Goal: Information Seeking & Learning: Check status

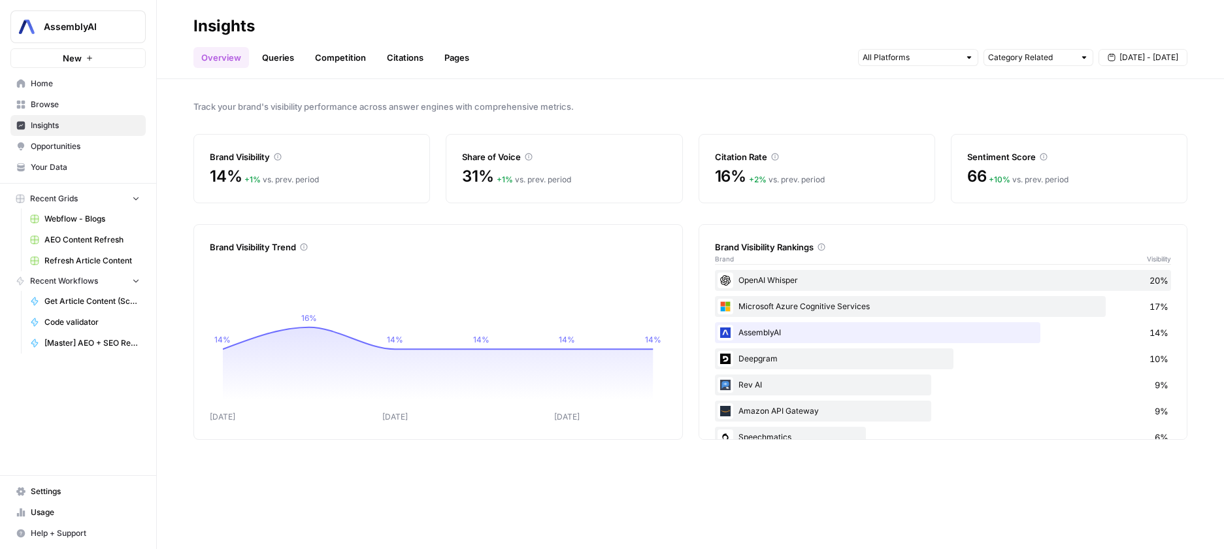
click at [282, 57] on link "Queries" at bounding box center [278, 57] width 48 height 21
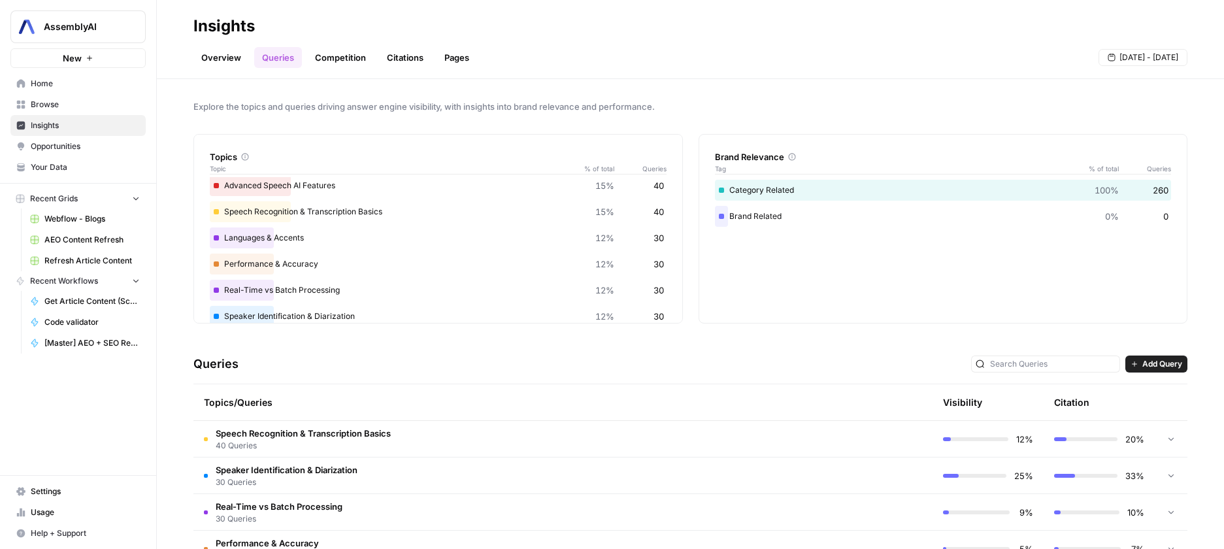
click at [1124, 65] on button "[DATE] - [DATE]" at bounding box center [1142, 57] width 89 height 17
click at [812, 111] on span "Explore the topics and queries driving answer engine visibility, with insights …" at bounding box center [690, 106] width 994 height 13
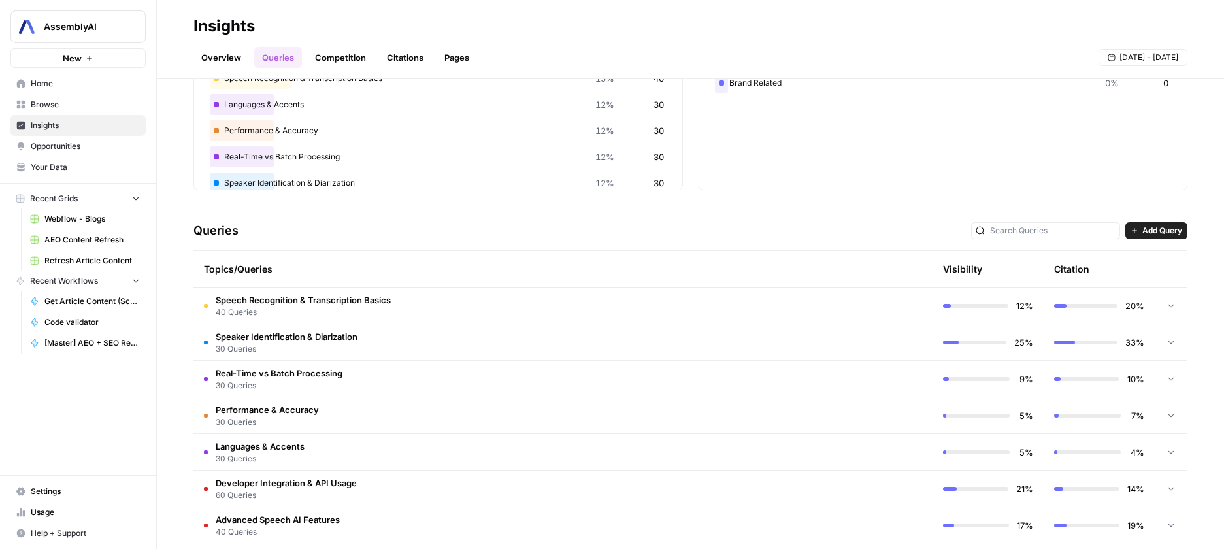
scroll to position [133, 0]
click at [1167, 308] on icon at bounding box center [1170, 305] width 9 height 9
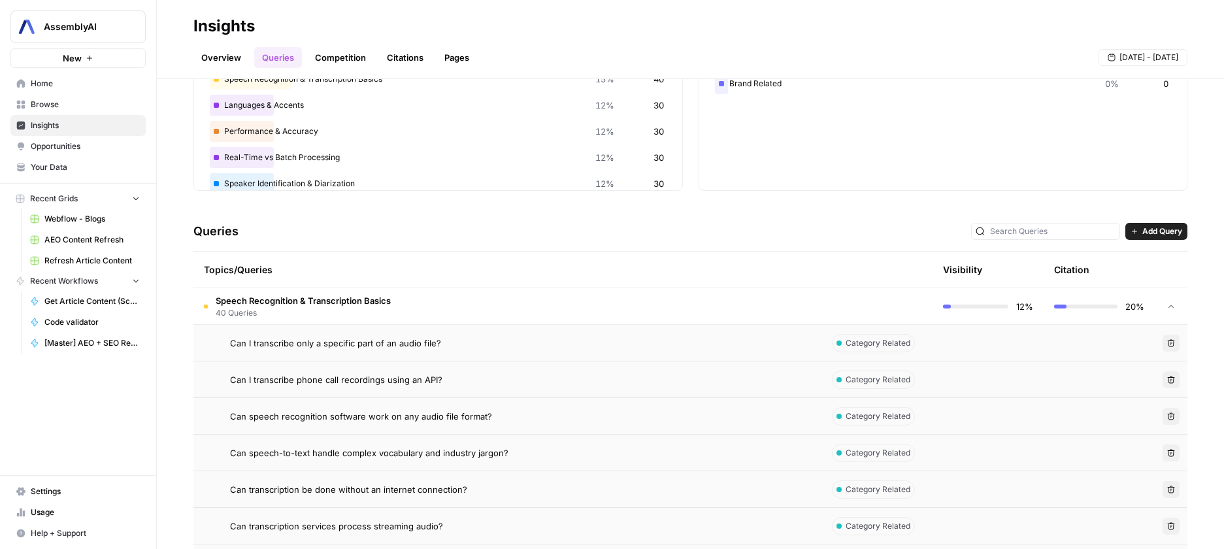
click at [1168, 308] on icon at bounding box center [1170, 306] width 9 height 9
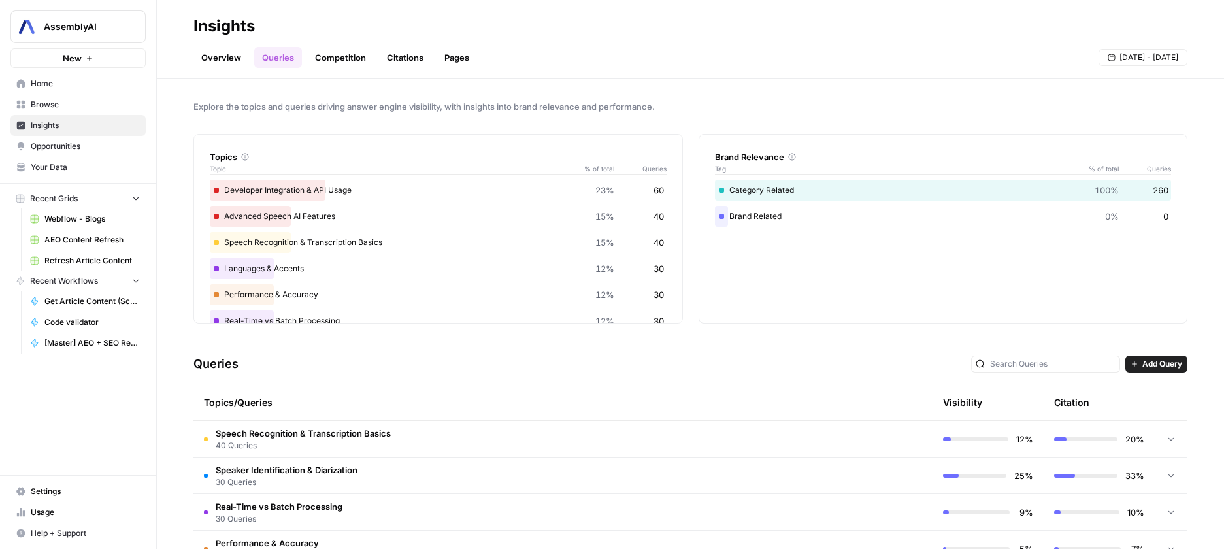
scroll to position [37, 0]
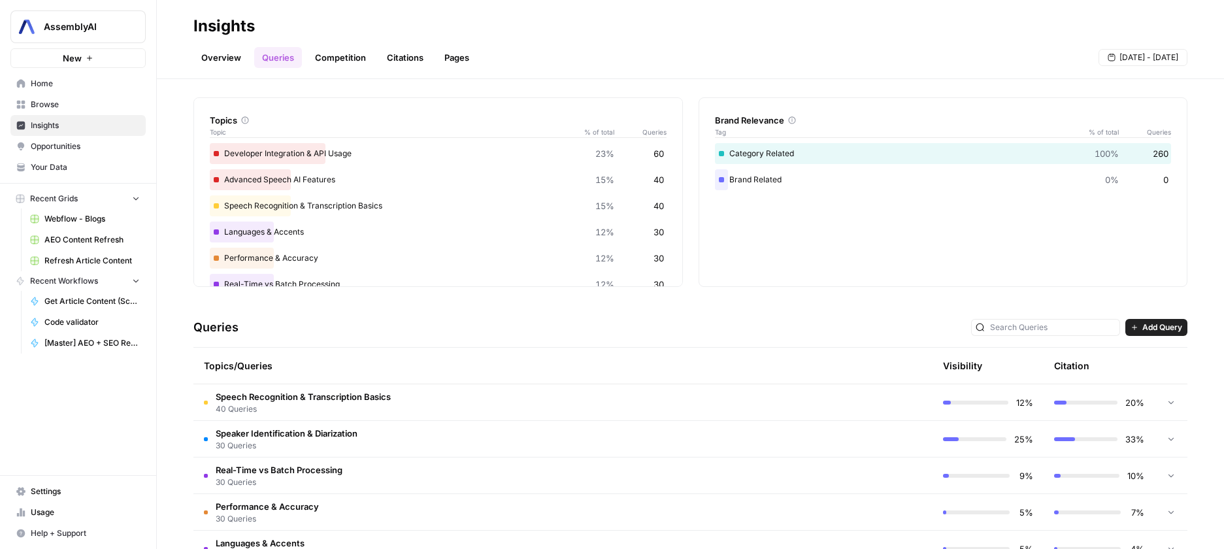
click at [1152, 61] on span "[DATE] - [DATE]" at bounding box center [1148, 58] width 59 height 12
click at [977, 61] on div "Overview Queries Competition Citations Pages [DATE] - [DATE]" at bounding box center [690, 52] width 994 height 31
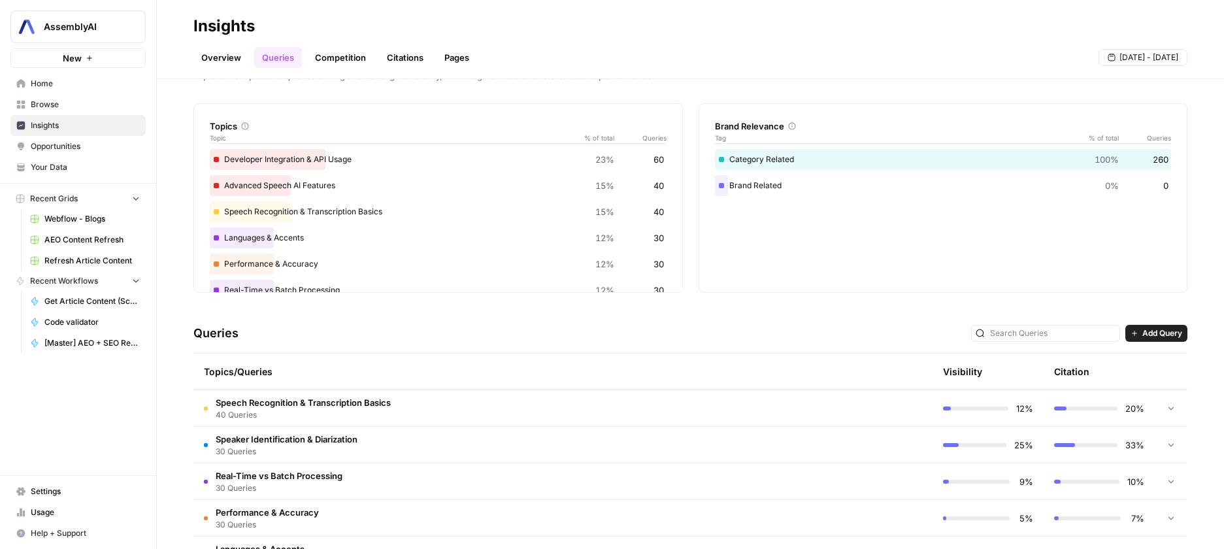
scroll to position [0, 0]
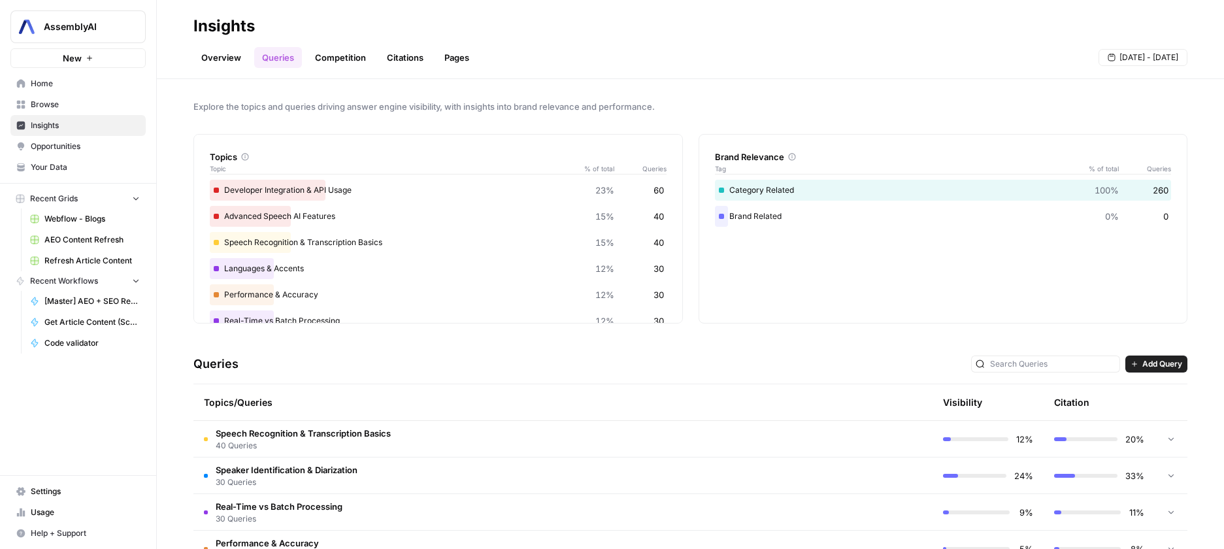
click at [333, 53] on link "Competition" at bounding box center [340, 57] width 67 height 21
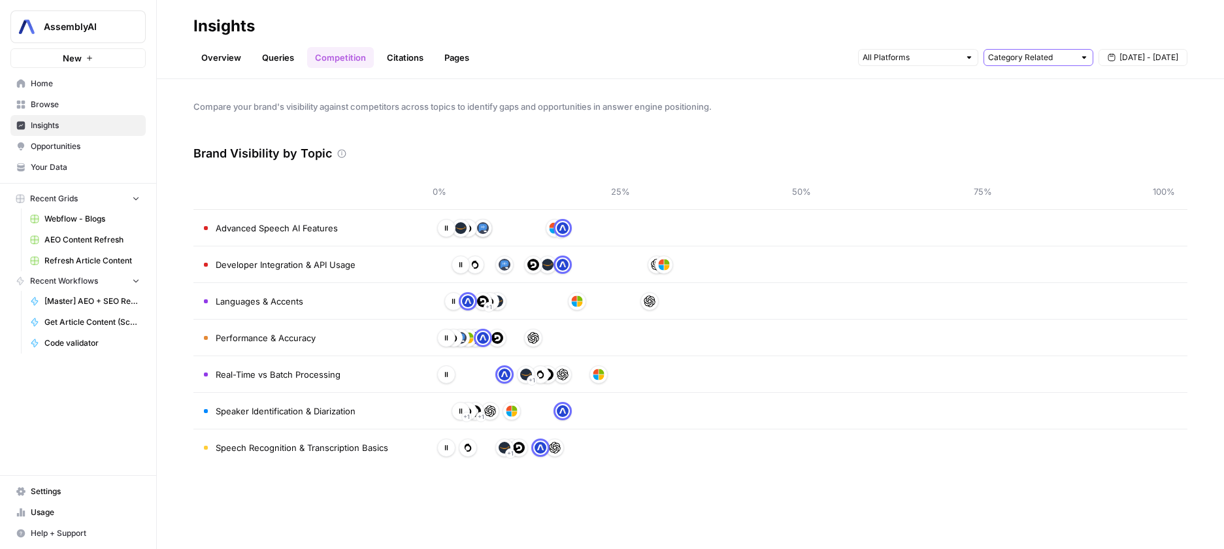
click at [1036, 56] on input "text" at bounding box center [1031, 57] width 86 height 13
type input "Category Related"
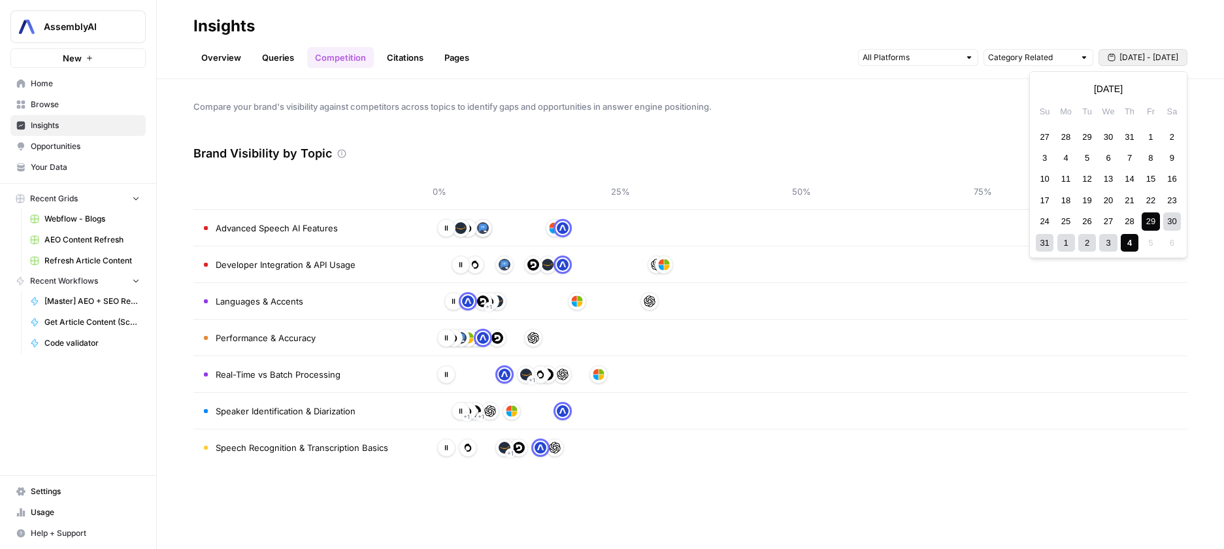
click at [1137, 59] on span "[DATE] - [DATE]" at bounding box center [1148, 58] width 59 height 12
click at [1150, 138] on div "1" at bounding box center [1150, 137] width 18 height 18
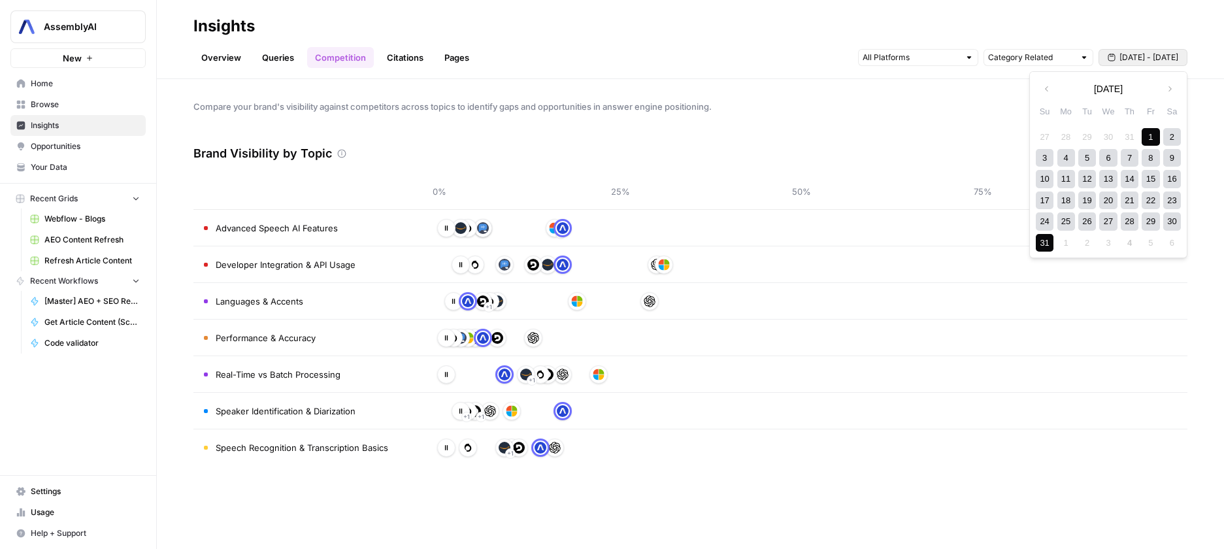
click at [1048, 240] on div "31" at bounding box center [1044, 243] width 18 height 18
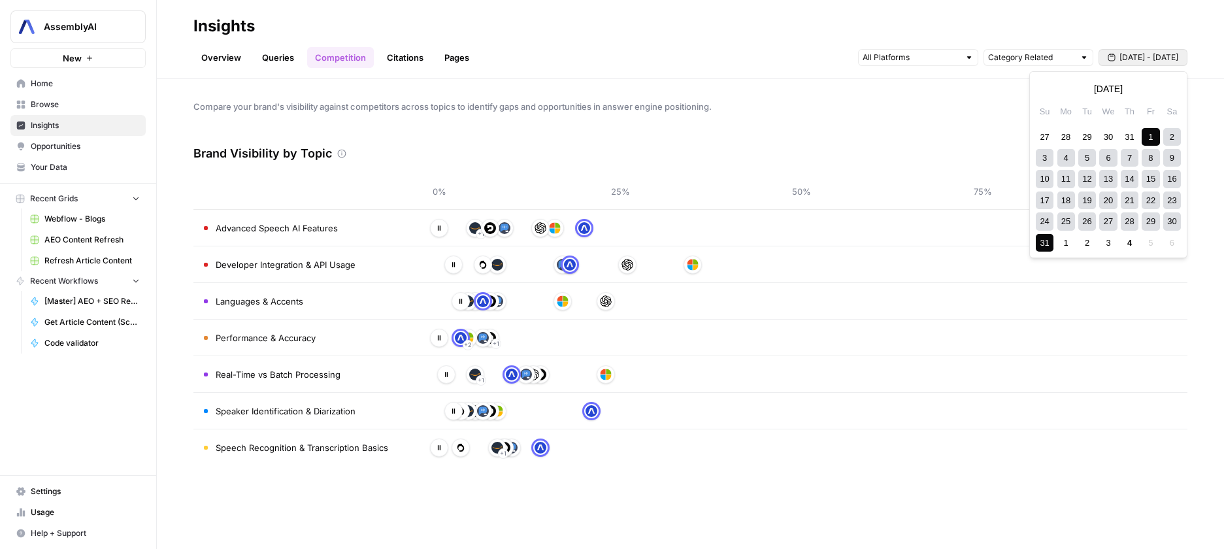
click at [1129, 54] on span "[DATE] - [DATE]" at bounding box center [1148, 58] width 59 height 12
click at [1148, 133] on div "1" at bounding box center [1150, 137] width 18 height 18
click at [1129, 178] on div "14" at bounding box center [1129, 179] width 18 height 18
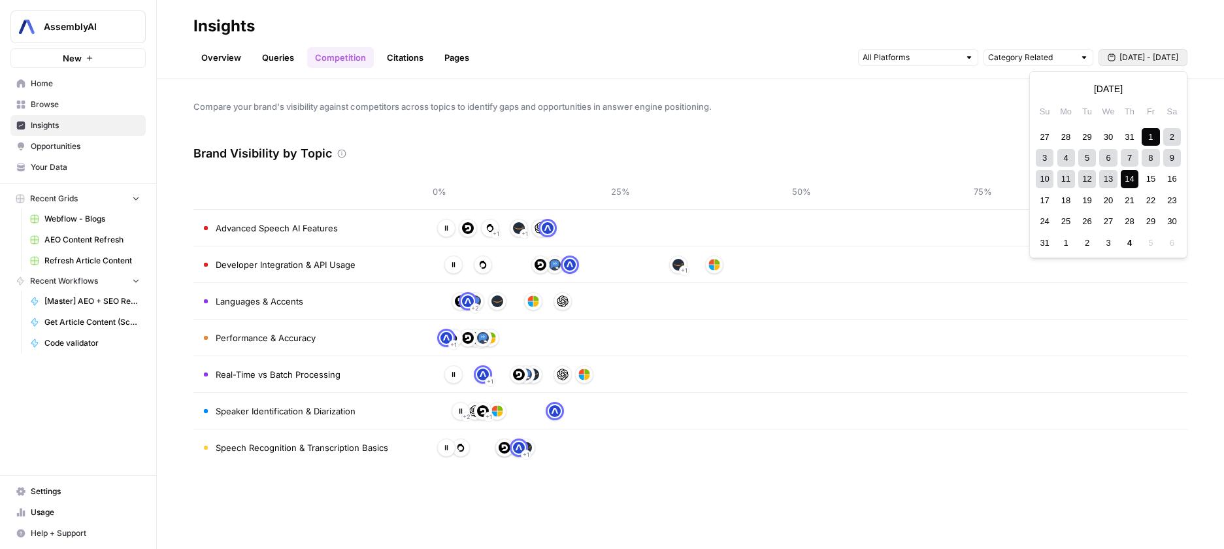
click at [1141, 54] on span "[DATE] - [DATE]" at bounding box center [1148, 58] width 59 height 12
click at [1152, 138] on div "1" at bounding box center [1150, 137] width 18 height 18
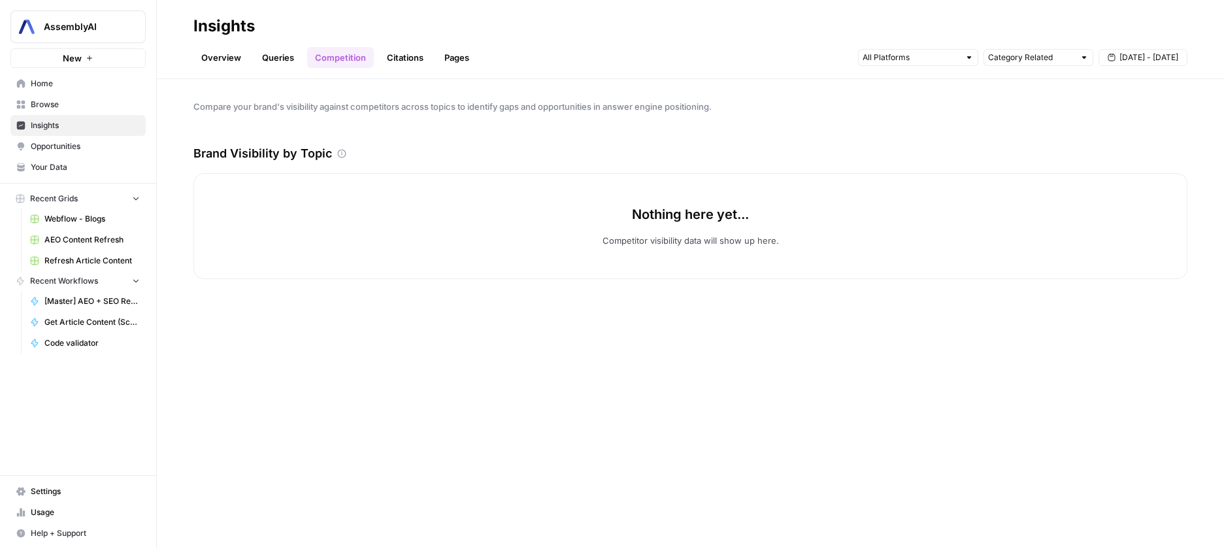
click at [1115, 56] on icon "button" at bounding box center [1111, 58] width 8 height 8
click at [1150, 142] on div "1" at bounding box center [1150, 137] width 18 height 18
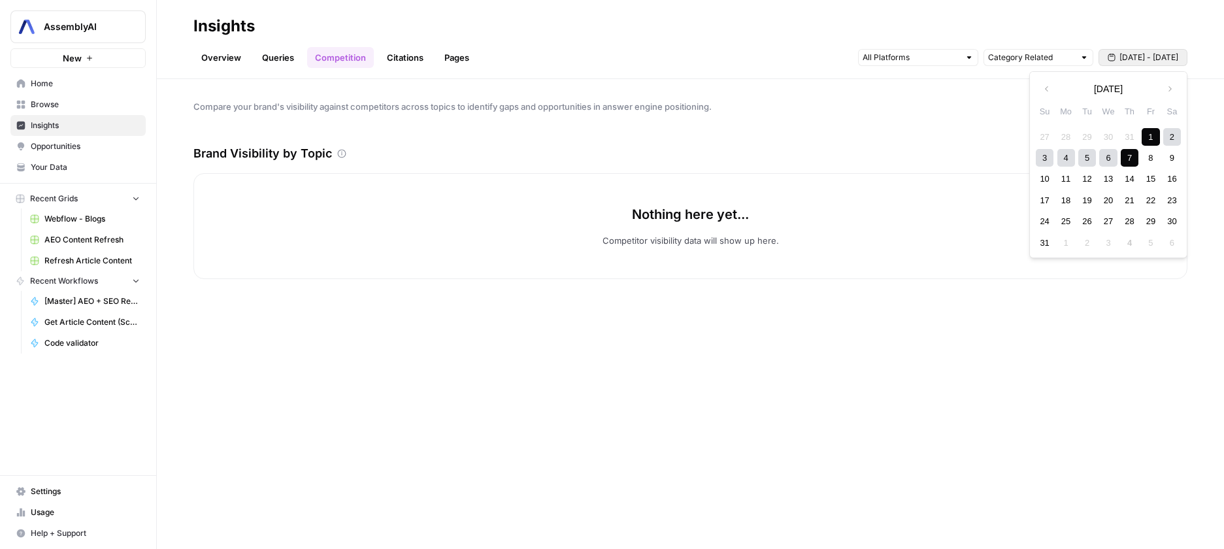
click at [1133, 157] on div "7" at bounding box center [1129, 158] width 18 height 18
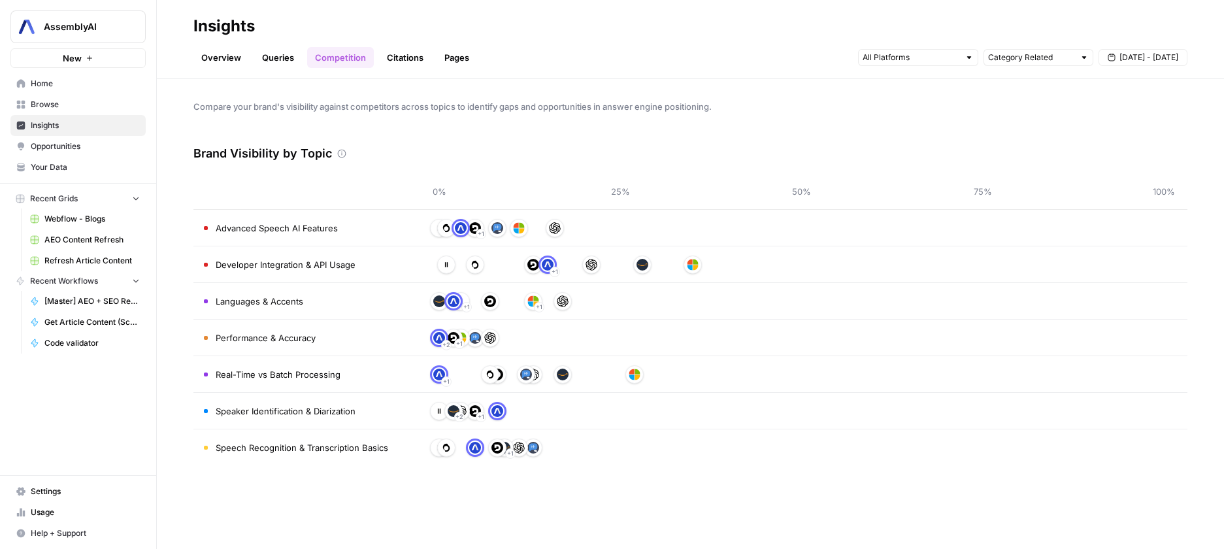
click at [1135, 65] on button "[DATE] - [DATE]" at bounding box center [1142, 57] width 89 height 17
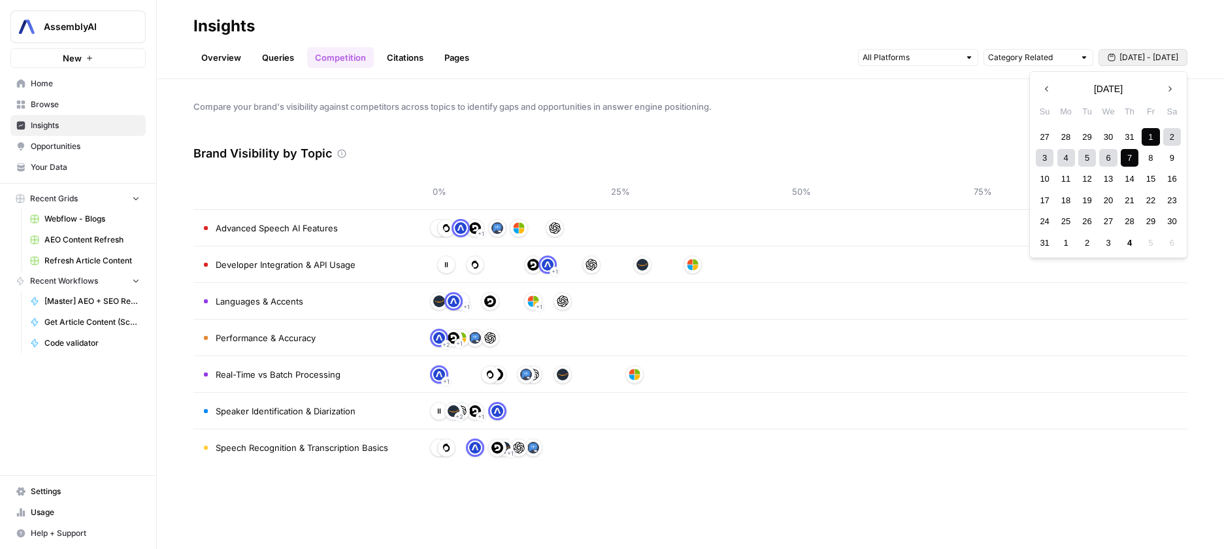
click at [1144, 138] on div "1" at bounding box center [1150, 137] width 18 height 18
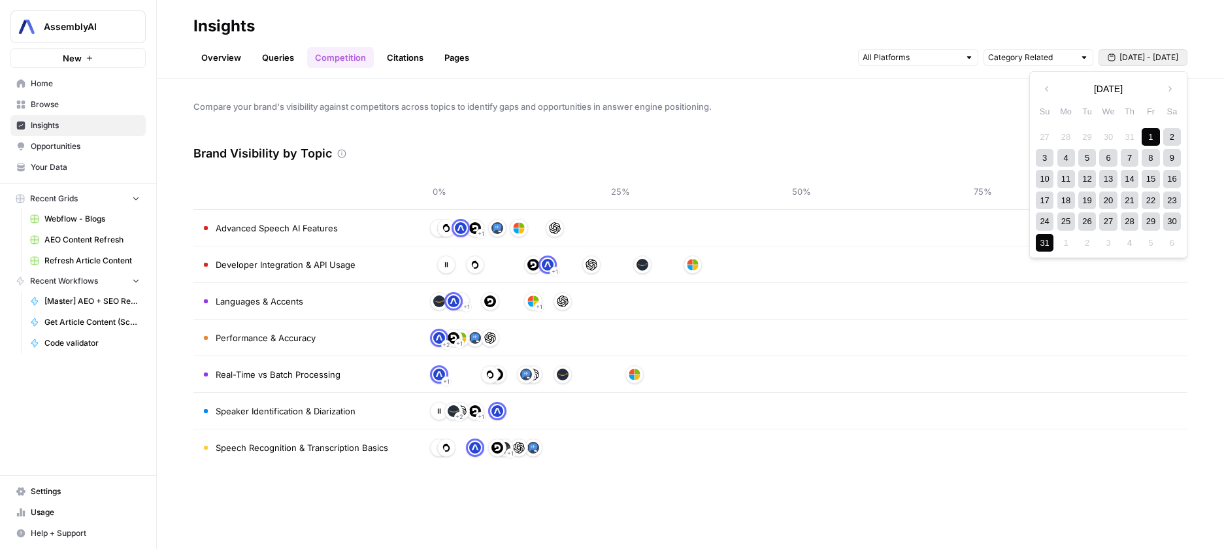
click at [1048, 243] on div "31" at bounding box center [1044, 243] width 18 height 18
